Goal: Task Accomplishment & Management: Use online tool/utility

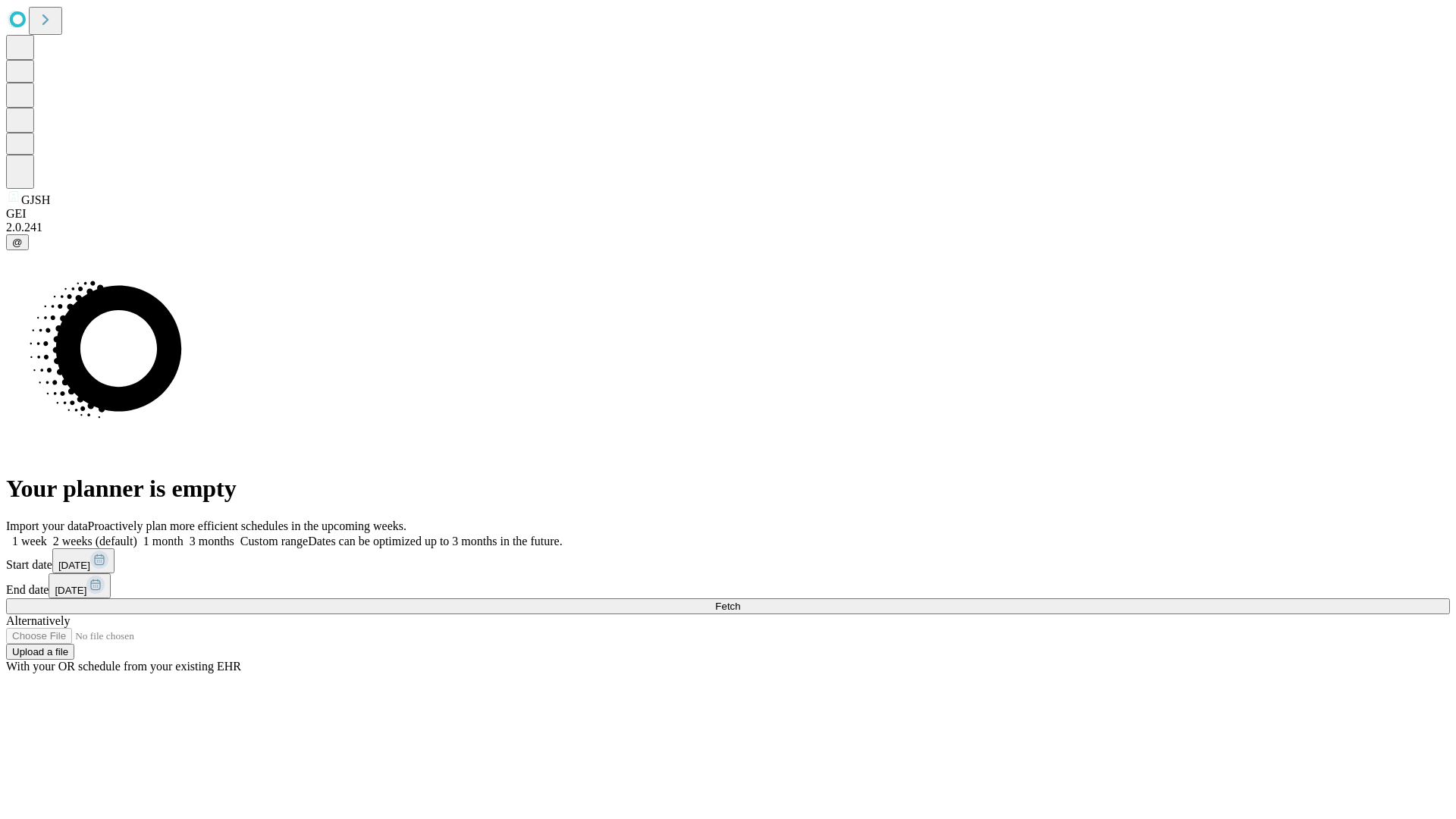
click at [740, 601] on span "Fetch" at bounding box center [727, 606] width 25 height 11
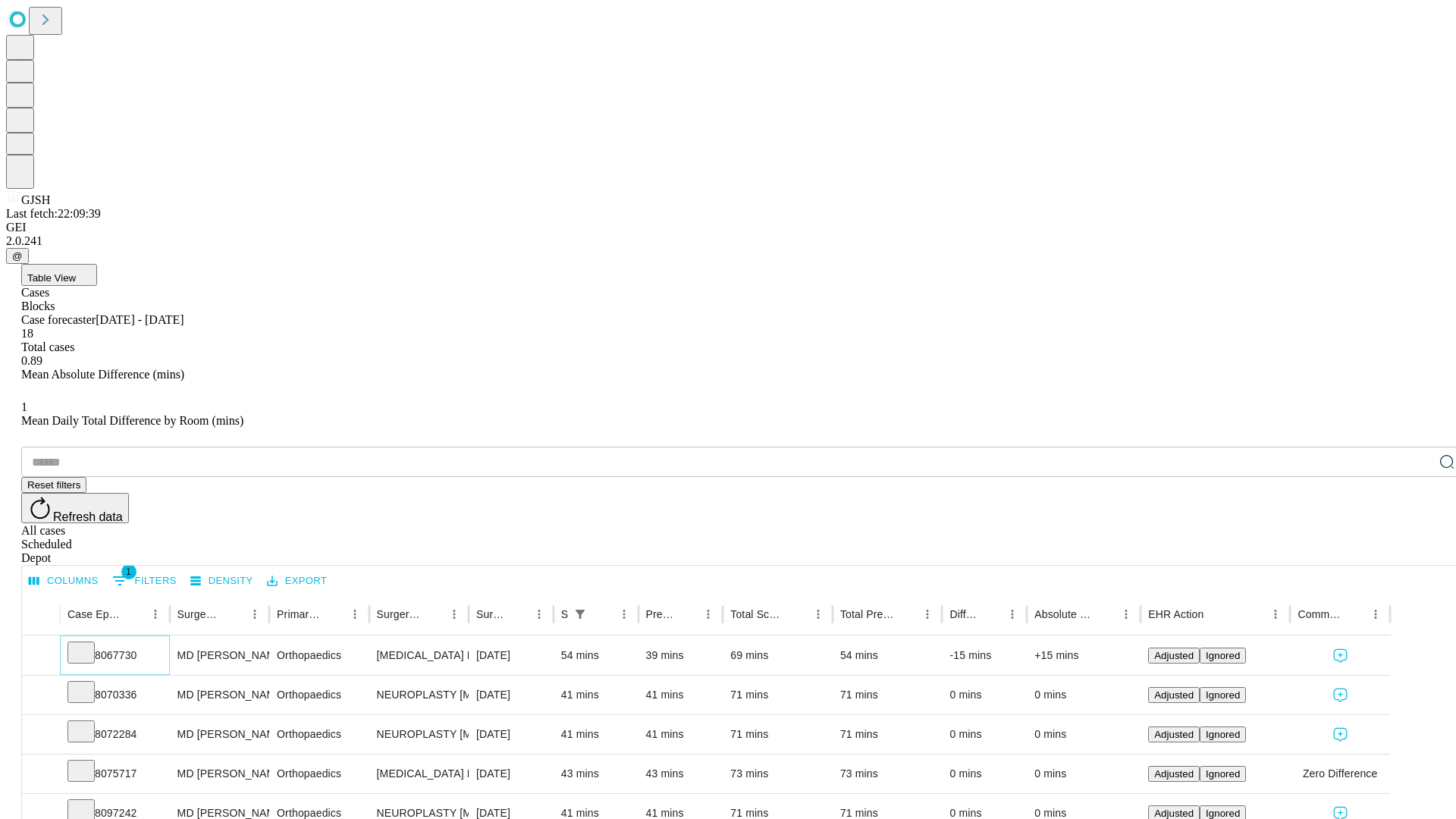
click at [89, 644] on icon at bounding box center [81, 652] width 16 height 16
